Goal: Transaction & Acquisition: Purchase product/service

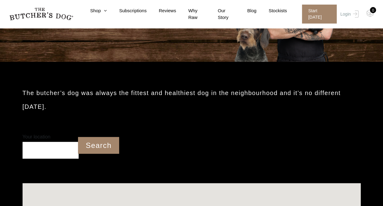
click at [73, 146] on input "Your location" at bounding box center [51, 150] width 56 height 17
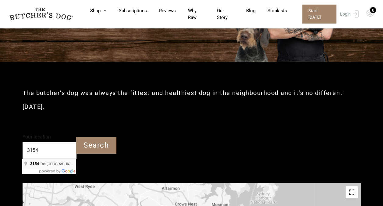
type input "The [GEOGRAPHIC_DATA]"
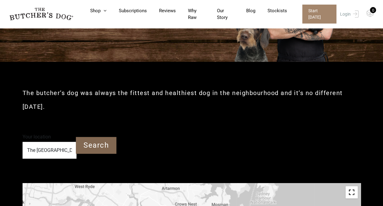
click at [92, 146] on input "Search" at bounding box center [96, 145] width 41 height 17
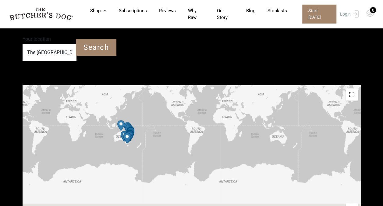
scroll to position [153, 0]
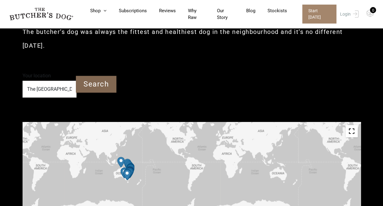
click at [93, 80] on input "Search" at bounding box center [96, 84] width 41 height 17
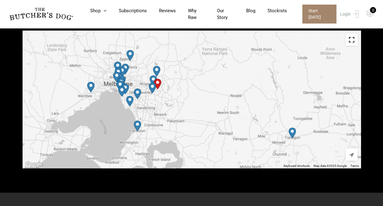
scroll to position [244, 0]
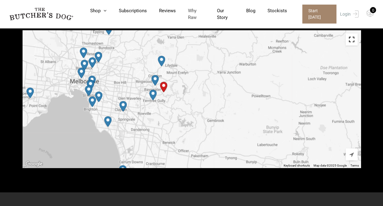
click at [195, 13] on link "Why Raw" at bounding box center [190, 14] width 29 height 14
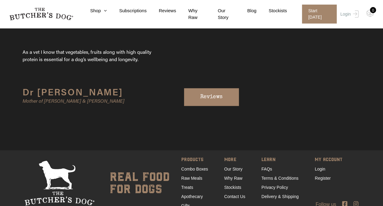
scroll to position [1914, 0]
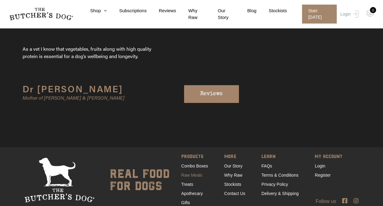
click at [199, 172] on link "Raw Meals" at bounding box center [191, 174] width 21 height 5
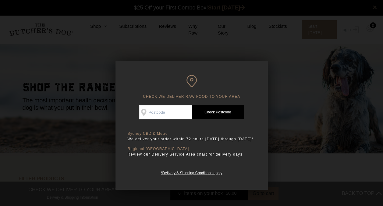
click at [163, 111] on input "Check Availability At" at bounding box center [165, 112] width 52 height 14
type input "3154"
click at [214, 110] on link "Check Postcode" at bounding box center [218, 112] width 52 height 14
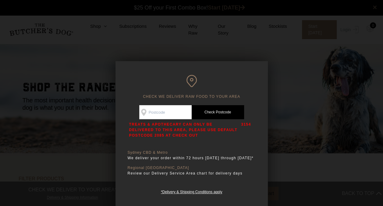
click at [92, 147] on div at bounding box center [191, 103] width 383 height 206
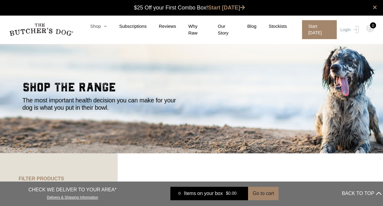
click at [105, 28] on icon at bounding box center [104, 26] width 6 height 5
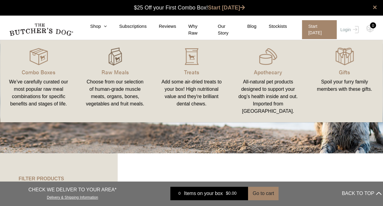
click at [117, 61] on img at bounding box center [115, 56] width 18 height 18
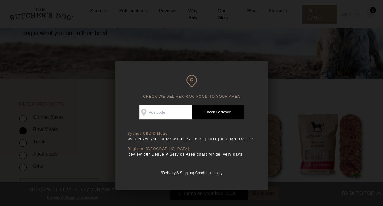
scroll to position [92, 0]
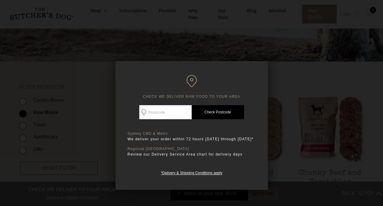
click at [226, 111] on link "Check Postcode" at bounding box center [218, 112] width 52 height 14
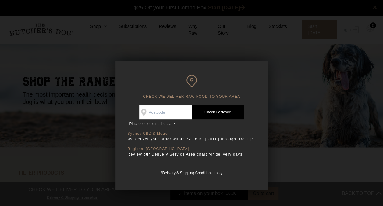
scroll to position [0, 0]
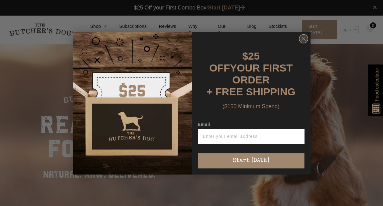
click at [304, 43] on circle "Close dialog" at bounding box center [303, 38] width 9 height 9
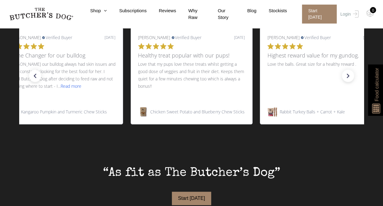
scroll to position [183, 0]
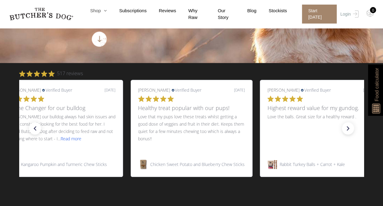
click at [106, 13] on icon at bounding box center [104, 10] width 6 height 5
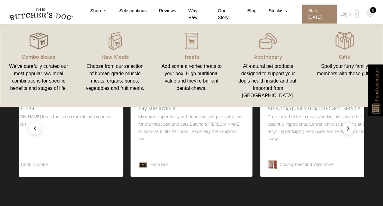
click at [37, 41] on img at bounding box center [39, 41] width 18 height 18
